Goal: Information Seeking & Learning: Find specific fact

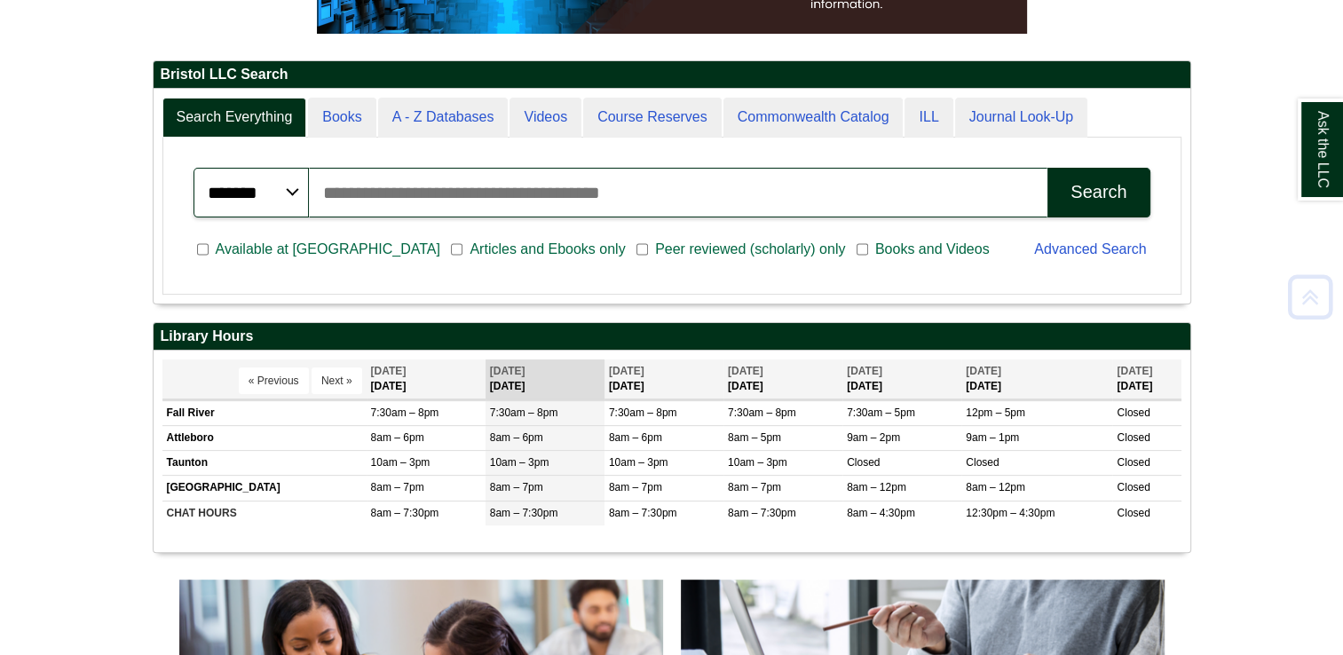
scroll to position [400, 0]
click at [495, 199] on input "Search articles, books, journals & more" at bounding box center [679, 193] width 740 height 50
click at [1048, 168] on button "Search" at bounding box center [1099, 193] width 102 height 50
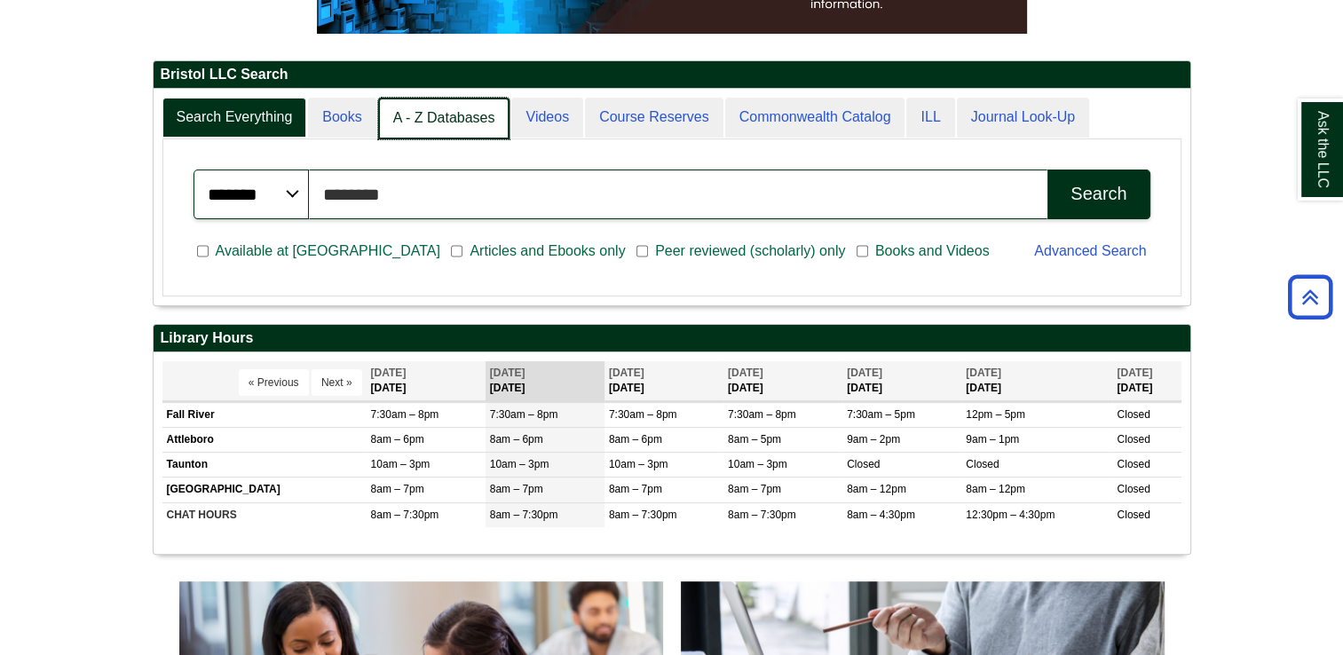
scroll to position [215, 1037]
type input "*"
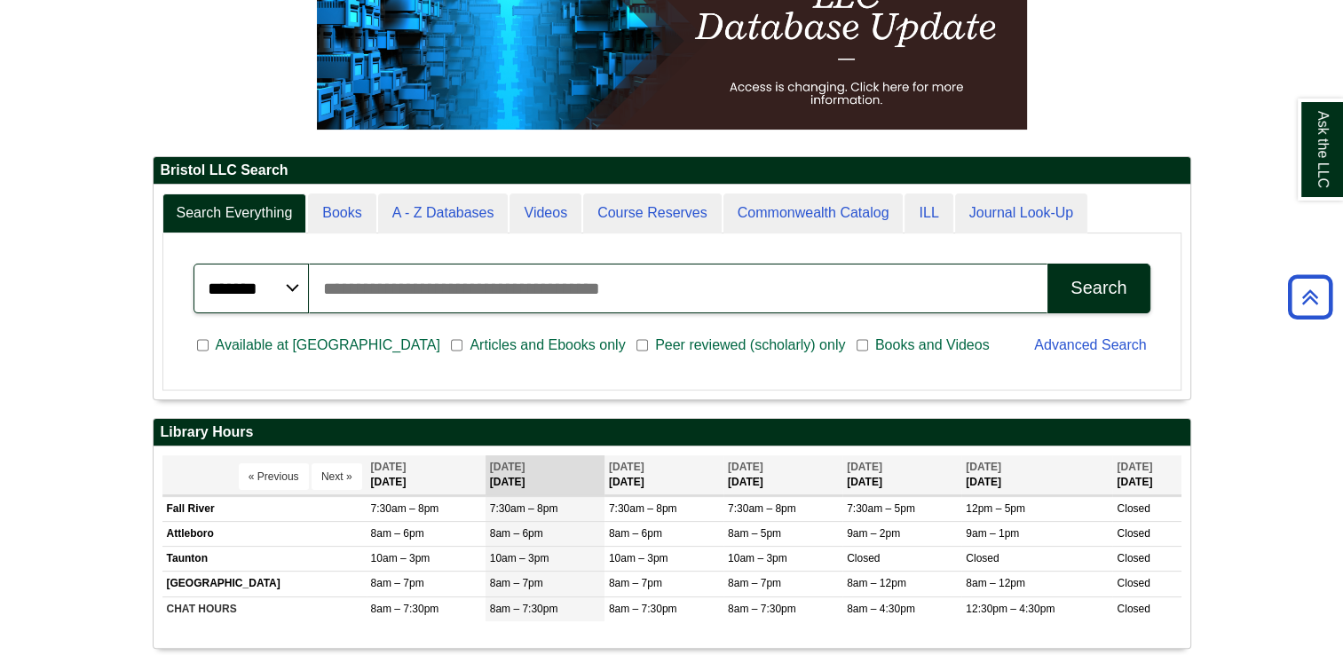
scroll to position [213, 1037]
type input "*********"
click at [1048, 264] on button "Search" at bounding box center [1099, 289] width 102 height 50
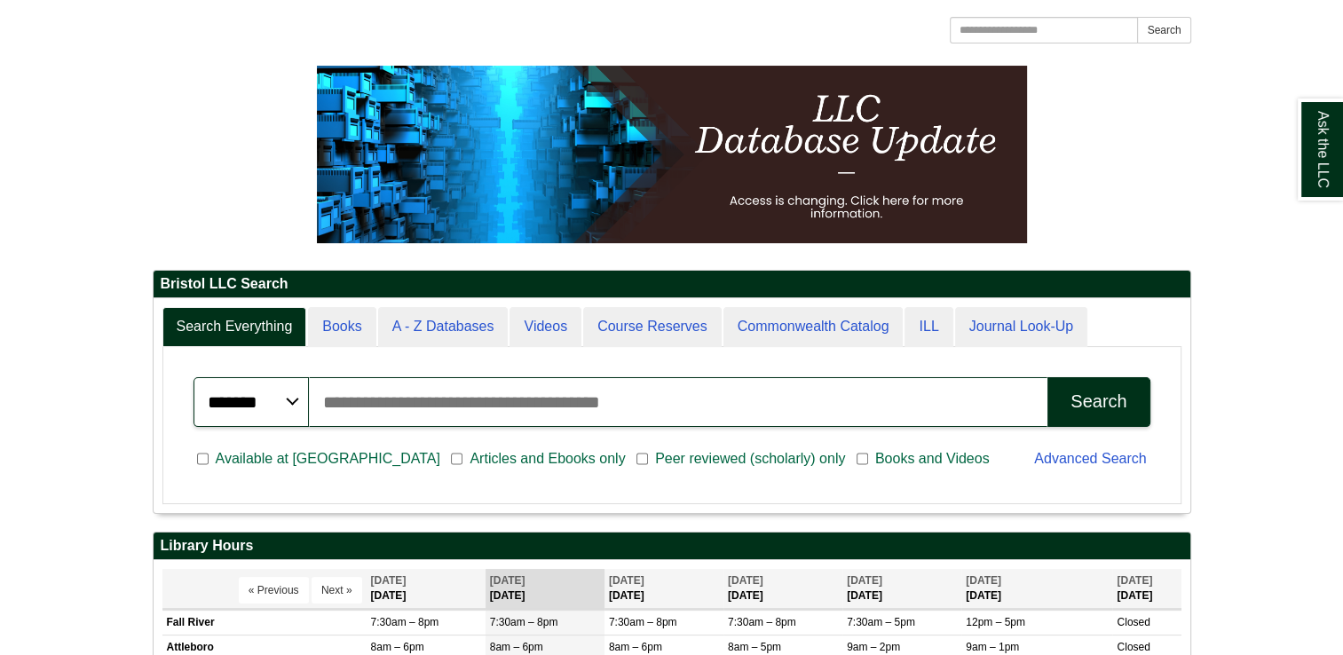
scroll to position [213, 1037]
click at [640, 408] on input "Search articles, books, journals & more" at bounding box center [679, 402] width 740 height 50
type input "*********"
click at [1048, 377] on button "Search" at bounding box center [1099, 402] width 102 height 50
